Goal: Information Seeking & Learning: Stay updated

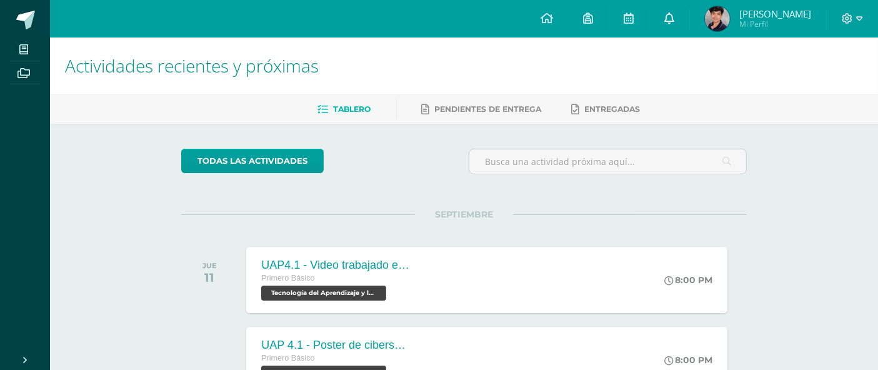
click at [679, 26] on link at bounding box center [669, 19] width 40 height 38
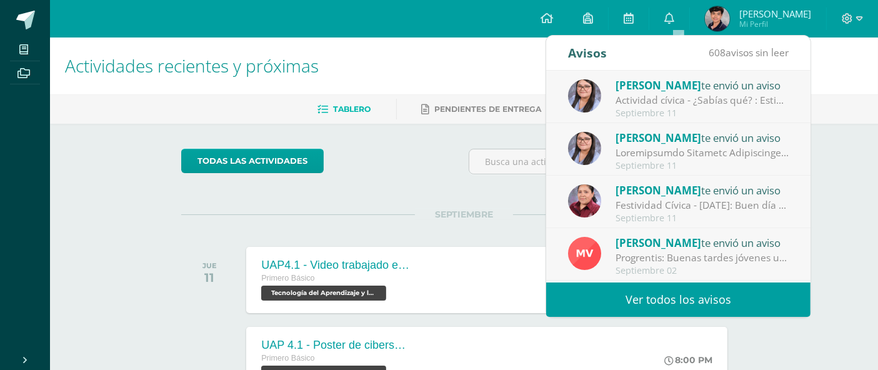
click at [696, 204] on div "Festividad Cívica - [DATE]: Buen día estimadas familias. Comparto información d…" at bounding box center [703, 205] width 174 height 14
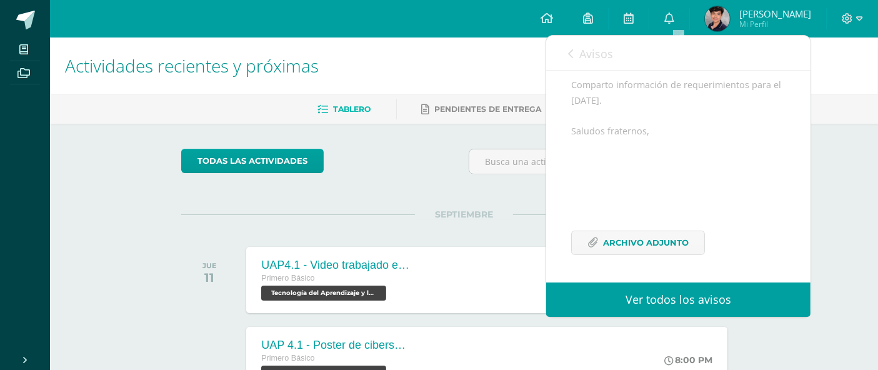
scroll to position [206, 0]
click at [682, 244] on span "Archivo Adjunto" at bounding box center [646, 242] width 86 height 23
click at [838, 151] on div "Actividades recientes y próximas Tablero Pendientes de entrega Entregadas todas…" at bounding box center [464, 291] width 828 height 507
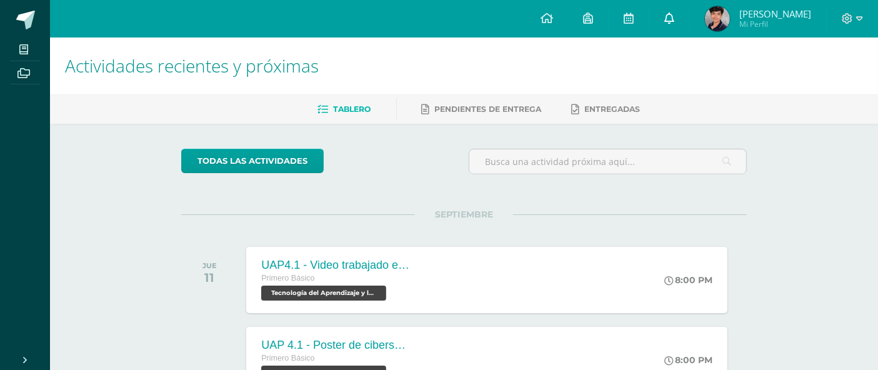
click at [684, 21] on link at bounding box center [669, 19] width 40 height 38
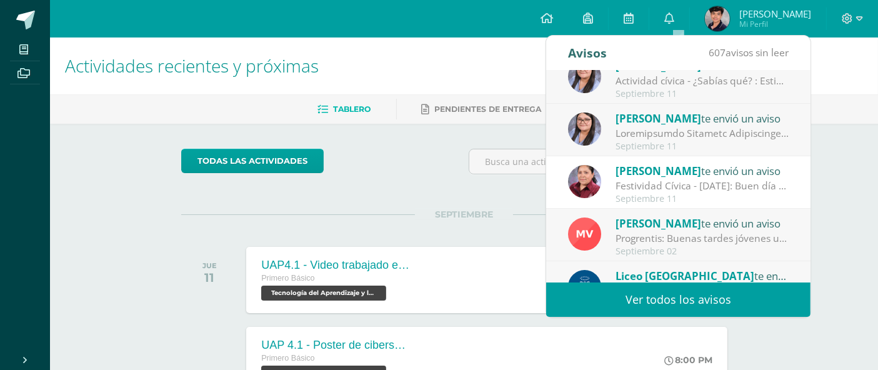
scroll to position [0, 0]
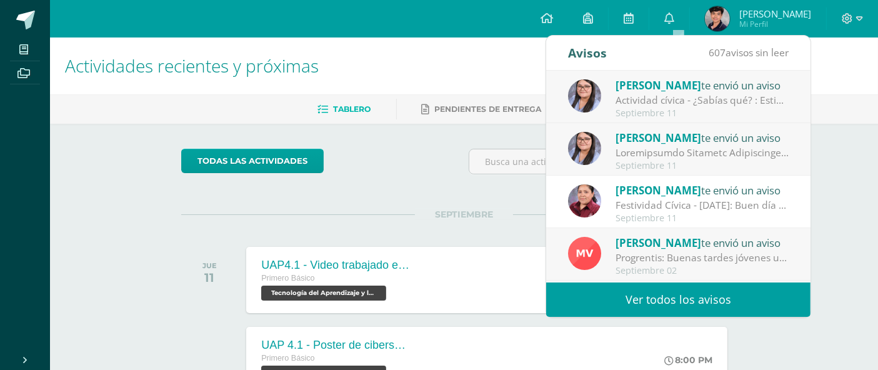
click at [701, 144] on span "[PERSON_NAME]" at bounding box center [659, 138] width 86 height 14
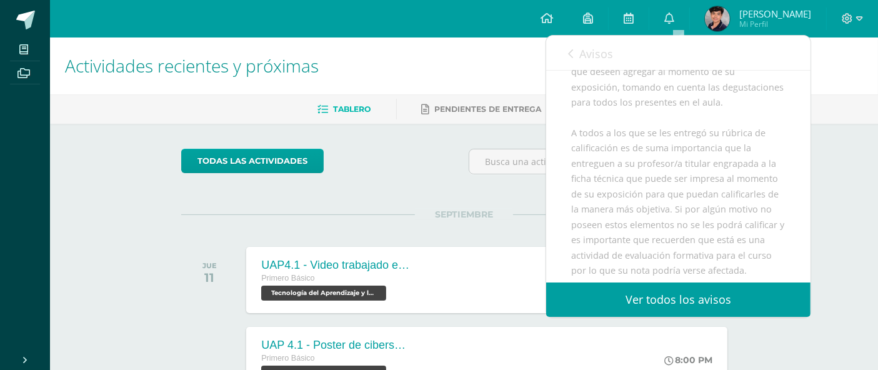
scroll to position [416, 0]
click at [735, 186] on div "Estimados estudiantes reciban un atento y cordial saludo, por este medio les ha…" at bounding box center [678, 156] width 214 height 750
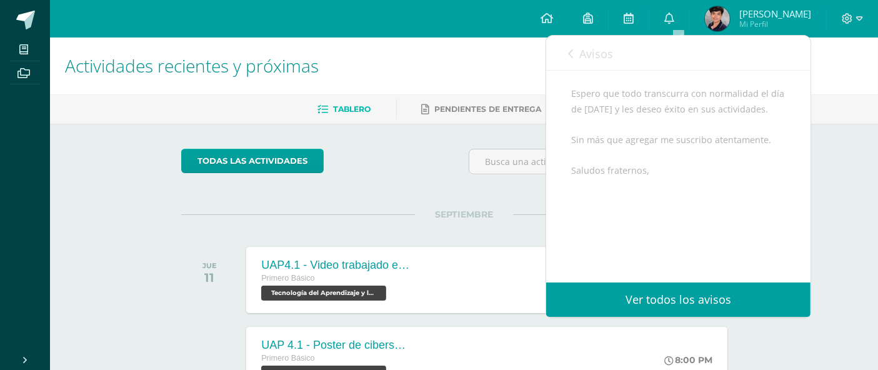
scroll to position [789, 0]
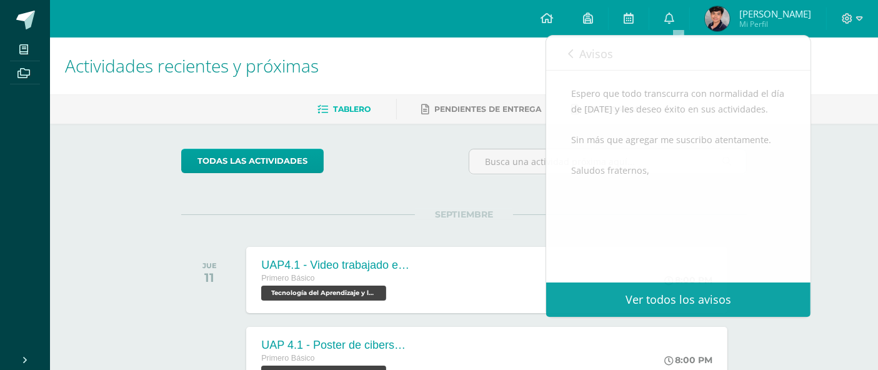
click at [837, 173] on div "Actividades recientes y próximas Tablero Pendientes de entrega Entregadas todas…" at bounding box center [464, 291] width 828 height 507
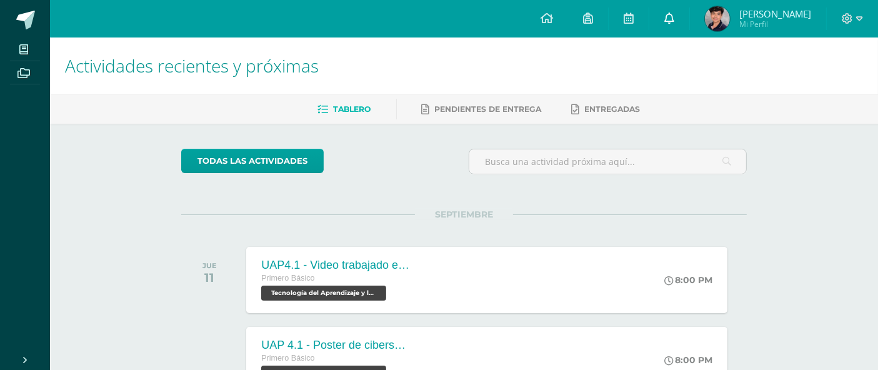
click at [663, 8] on link at bounding box center [669, 19] width 40 height 38
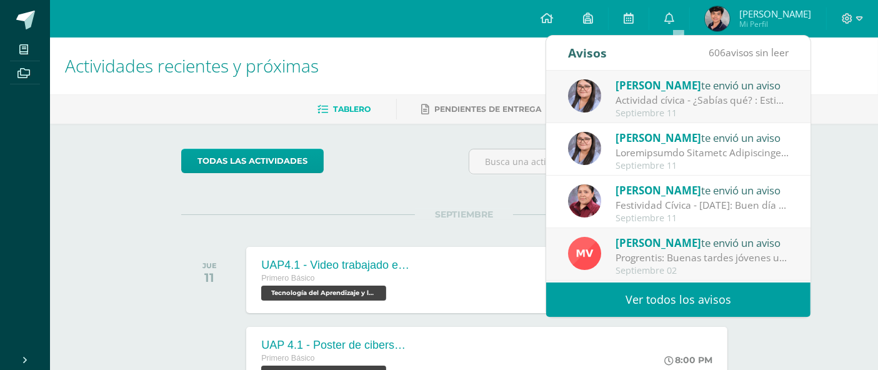
click at [686, 98] on div "Actividad cívica - ¿Sabías qué? : Estimados jóvenes reciban un cordial saludo, …" at bounding box center [703, 100] width 174 height 14
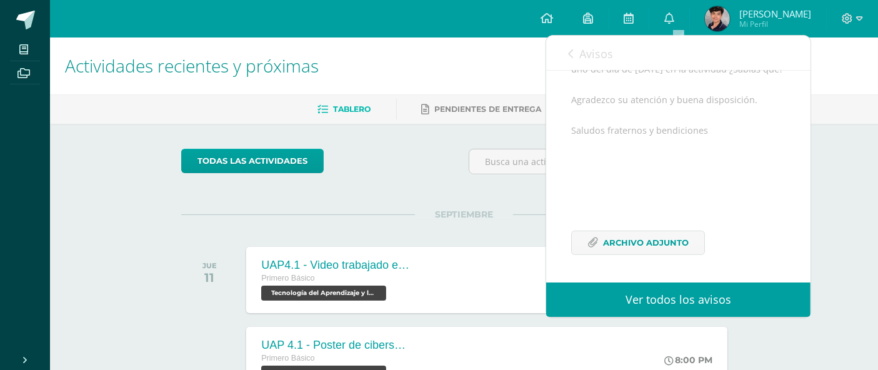
scroll to position [278, 0]
click at [663, 232] on span "Archivo Adjunto" at bounding box center [646, 242] width 86 height 23
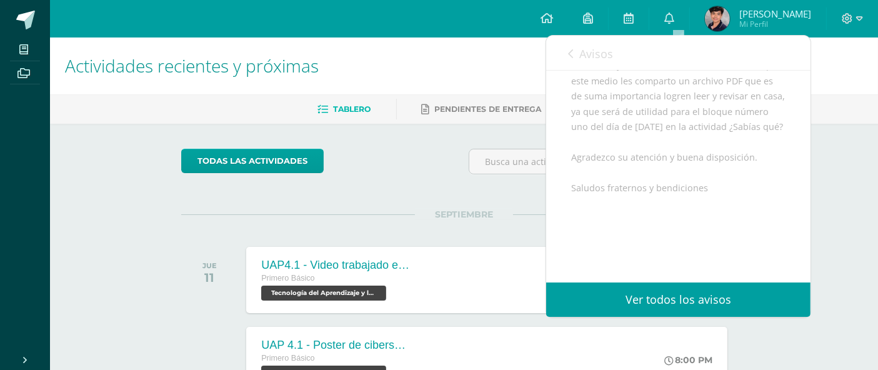
scroll to position [278, 0]
